Goal: Task Accomplishment & Management: Manage account settings

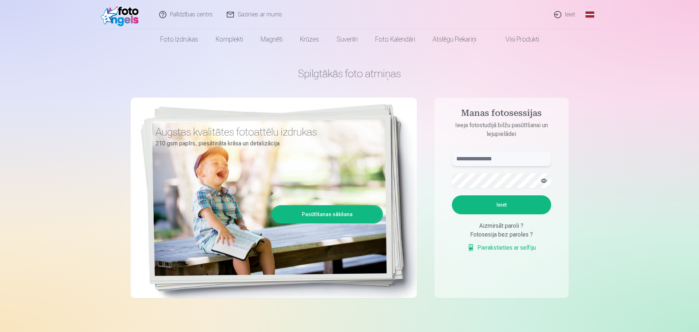
click at [472, 160] on input "text" at bounding box center [501, 159] width 99 height 15
type input "******"
click at [452, 196] on button "Ieiet" at bounding box center [501, 205] width 99 height 19
click at [542, 179] on button "button" at bounding box center [544, 181] width 14 height 14
click at [518, 206] on button "Ieiet" at bounding box center [501, 205] width 99 height 19
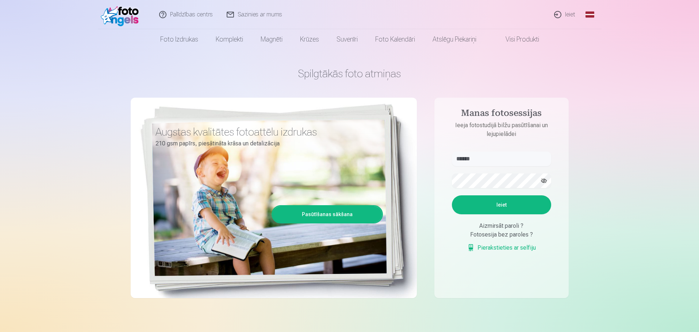
click at [502, 204] on button "Ieiet" at bounding box center [501, 205] width 99 height 19
click at [510, 224] on div "Aizmirsāt paroli ?" at bounding box center [501, 226] width 99 height 9
click at [522, 227] on div "Aizmirsāt paroli ?" at bounding box center [501, 226] width 99 height 9
click at [492, 227] on div "Aizmirsāt paroli ?" at bounding box center [501, 226] width 99 height 9
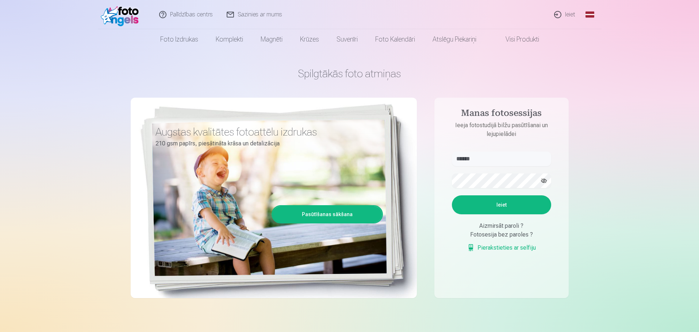
click at [488, 227] on div "Aizmirsāt paroli ?" at bounding box center [501, 226] width 99 height 9
click at [468, 158] on input "******" at bounding box center [501, 159] width 99 height 15
click at [493, 227] on div "Aizmirsāt paroli ?" at bounding box center [501, 226] width 99 height 9
click at [522, 228] on div "Aizmirsāt paroli ?" at bounding box center [501, 226] width 99 height 9
click at [513, 236] on div "Fotosesija bez paroles ?" at bounding box center [501, 235] width 99 height 9
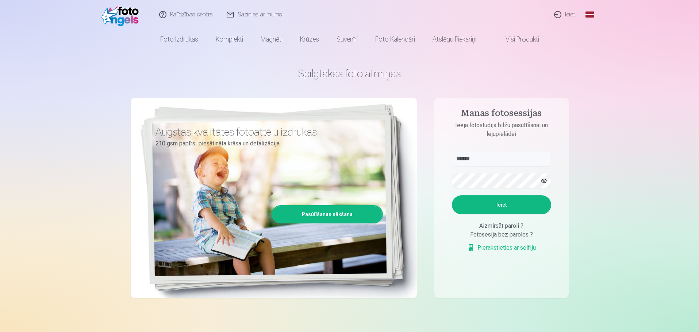
click at [131, 11] on img at bounding box center [122, 14] width 42 height 23
click at [567, 11] on link "Ieiet" at bounding box center [564, 14] width 35 height 29
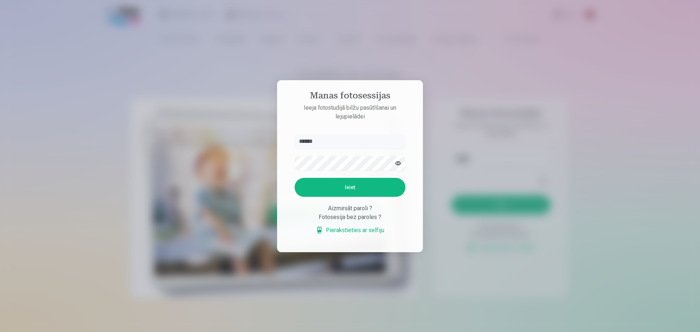
type input "******"
click at [295, 178] on button "Ieiet" at bounding box center [350, 187] width 111 height 19
click at [401, 157] on button "button" at bounding box center [398, 164] width 14 height 14
click at [358, 197] on button "Ieiet" at bounding box center [350, 187] width 111 height 19
